Goal: Task Accomplishment & Management: Complete application form

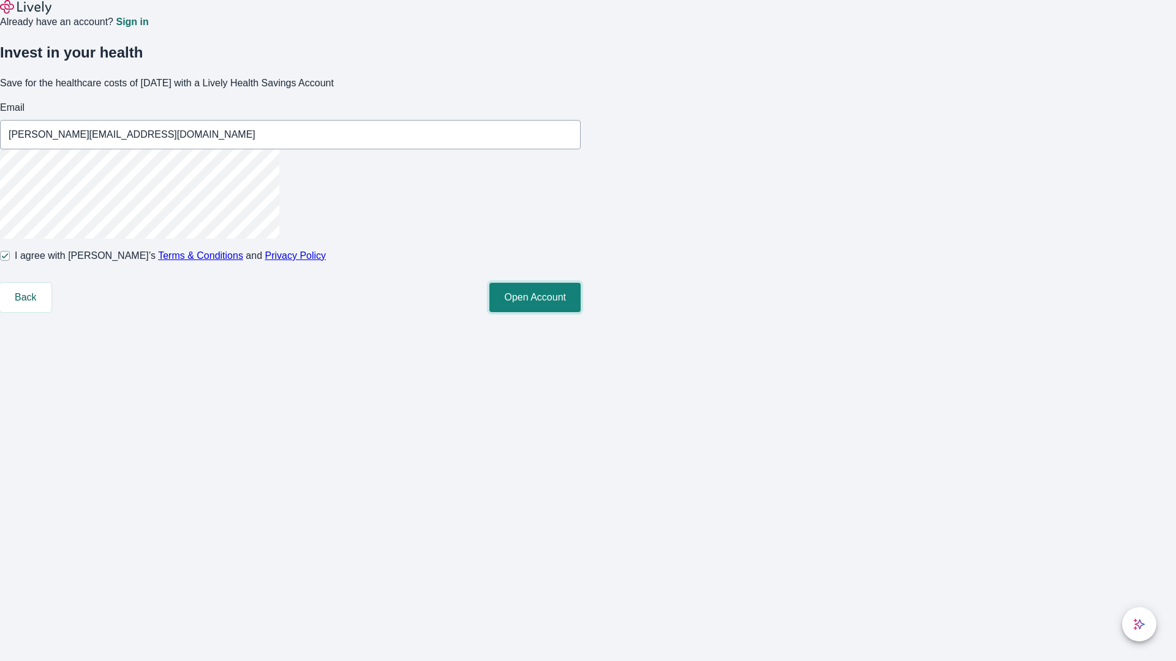
click at [581, 312] on button "Open Account" at bounding box center [534, 297] width 91 height 29
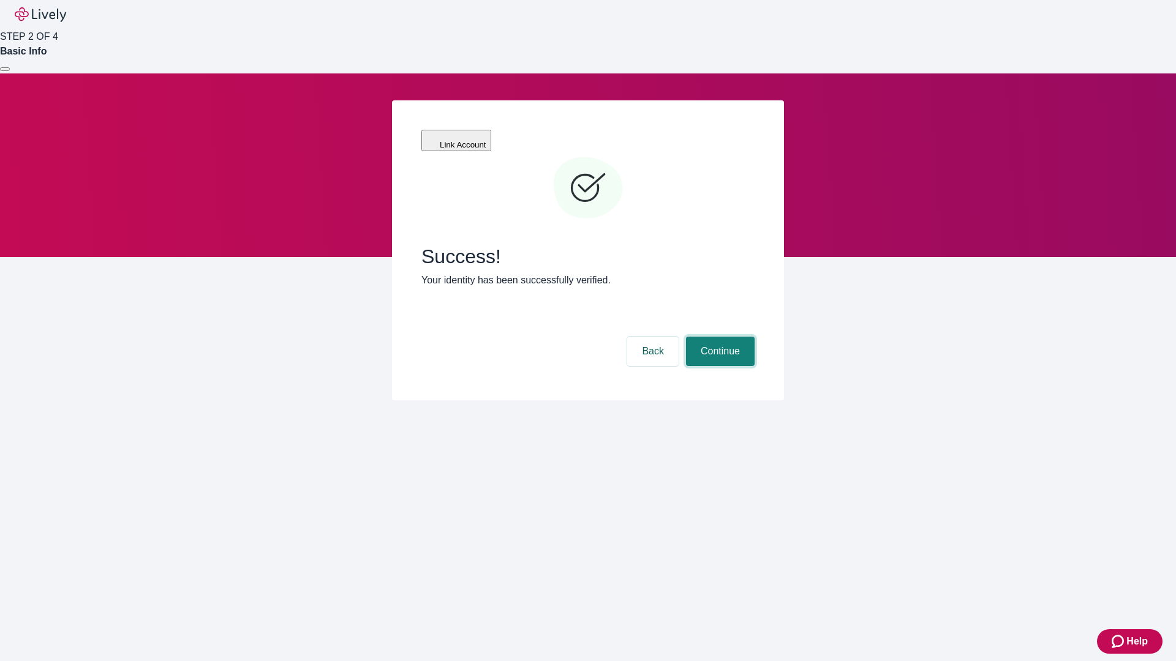
click at [718, 337] on button "Continue" at bounding box center [720, 351] width 69 height 29
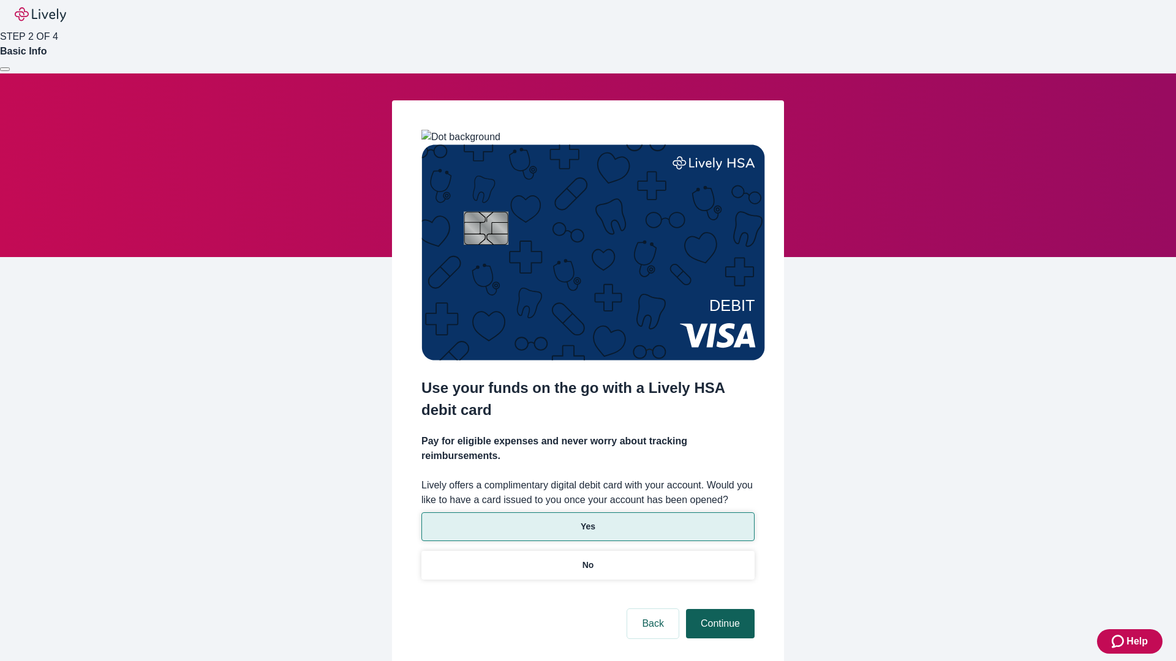
click at [587, 521] on p "Yes" at bounding box center [588, 527] width 15 height 13
click at [718, 609] on button "Continue" at bounding box center [720, 623] width 69 height 29
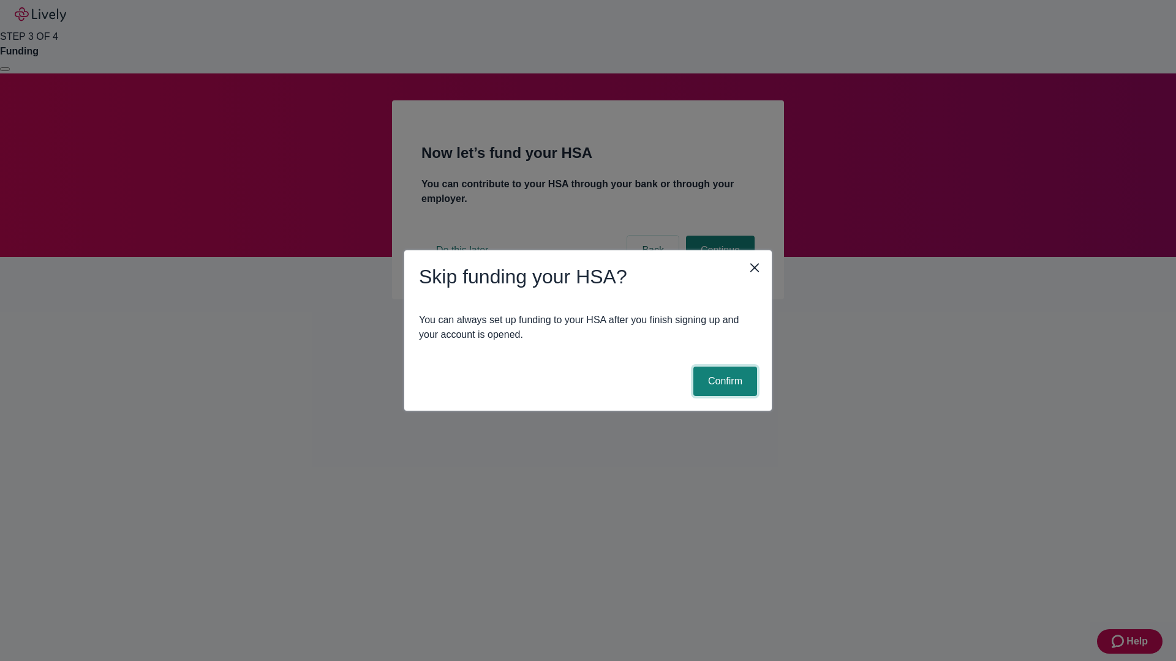
click at [723, 382] on button "Confirm" at bounding box center [725, 381] width 64 height 29
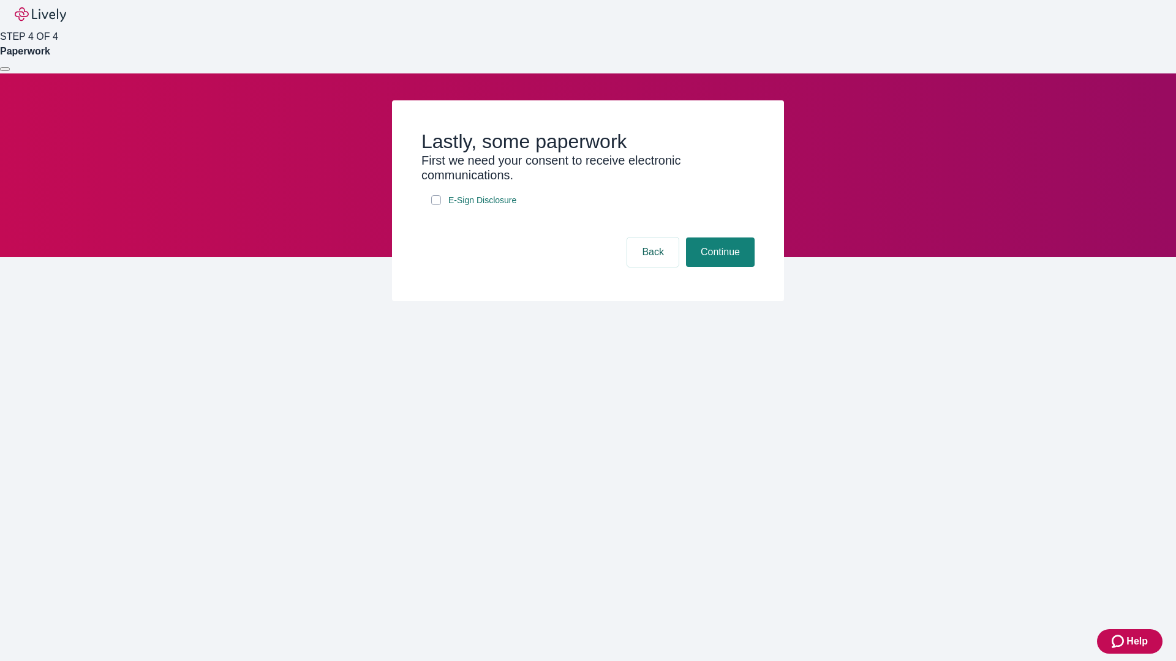
click at [436, 205] on input "E-Sign Disclosure" at bounding box center [436, 200] width 10 height 10
checkbox input "true"
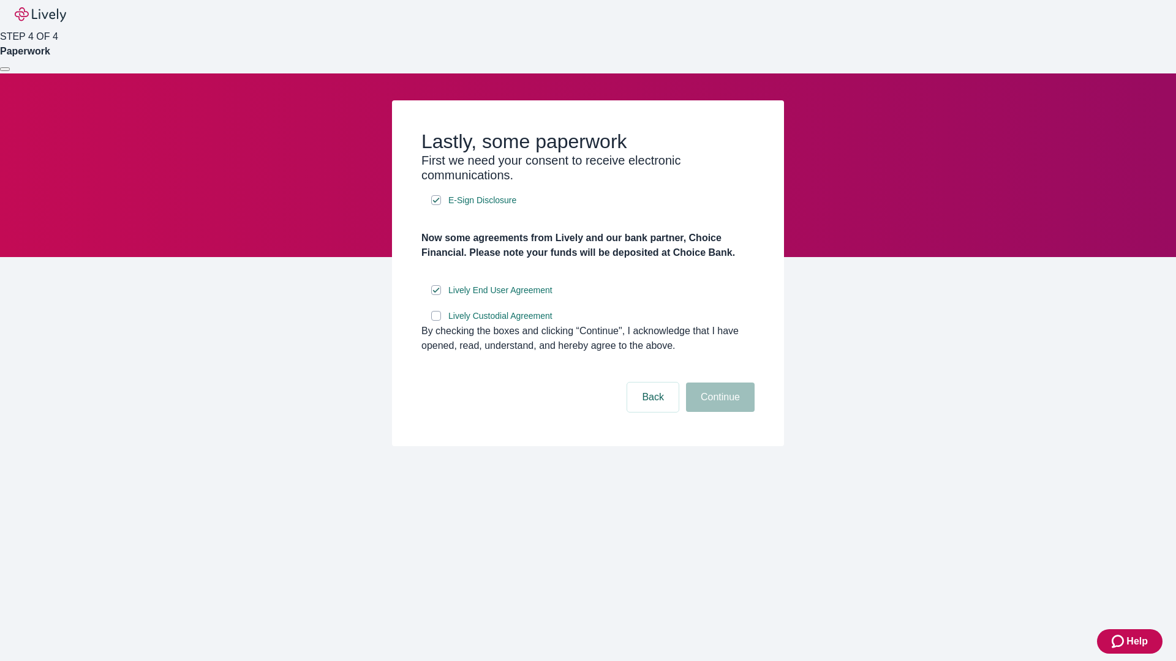
click at [436, 321] on input "Lively Custodial Agreement" at bounding box center [436, 316] width 10 height 10
checkbox input "true"
click at [718, 412] on button "Continue" at bounding box center [720, 397] width 69 height 29
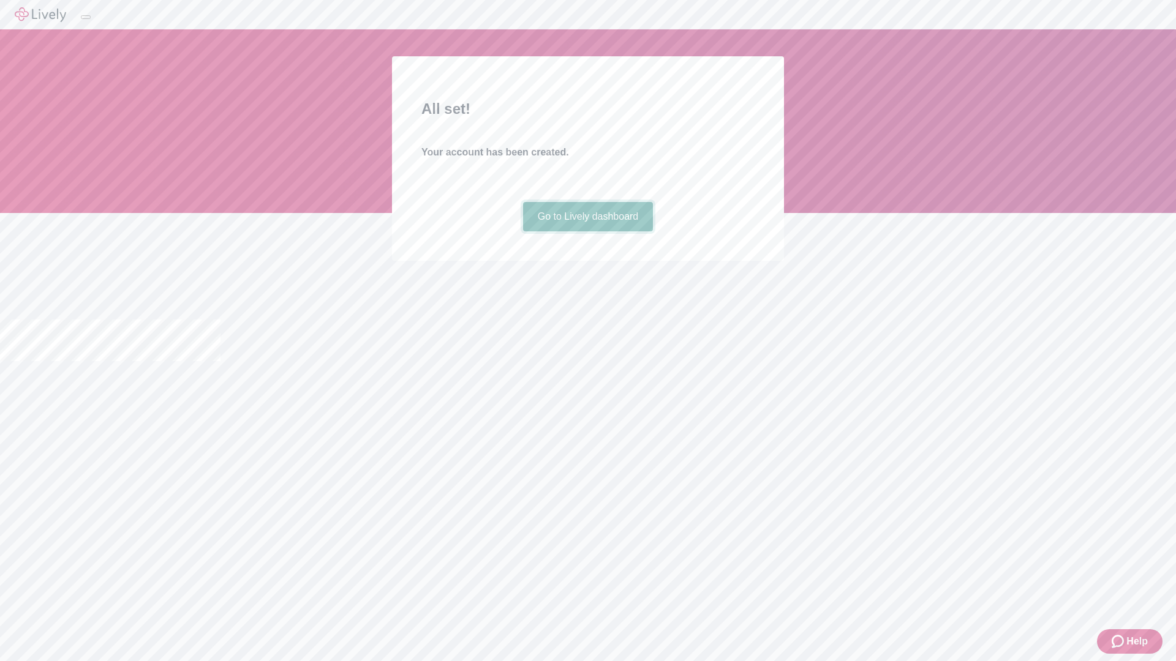
click at [587, 232] on link "Go to Lively dashboard" at bounding box center [588, 216] width 130 height 29
